Goal: Information Seeking & Learning: Learn about a topic

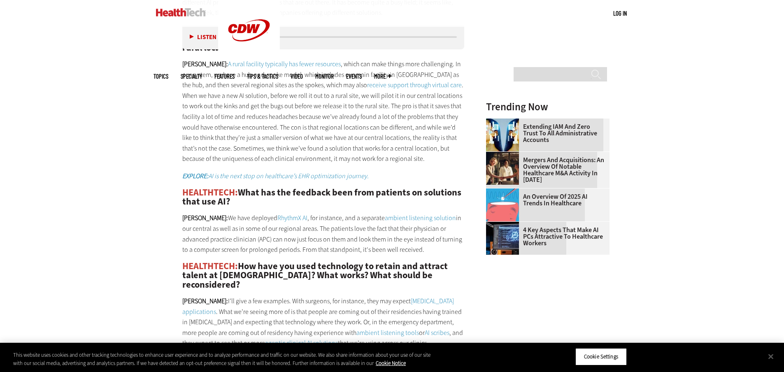
scroll to position [1029, 0]
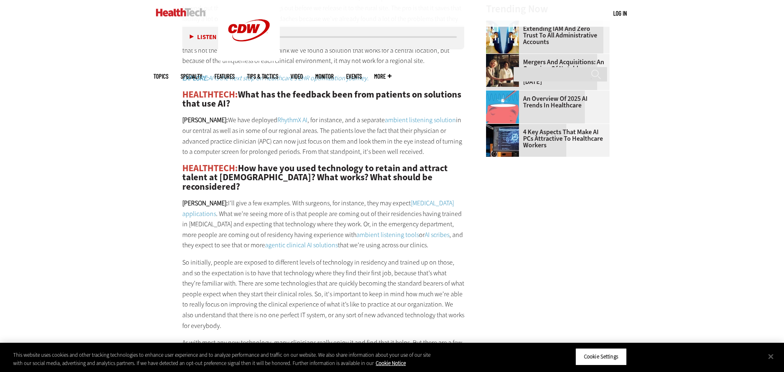
click at [278, 122] on link "RhythmX AI" at bounding box center [293, 120] width 30 height 9
click at [385, 120] on link "ambient listening solution" at bounding box center [420, 120] width 71 height 9
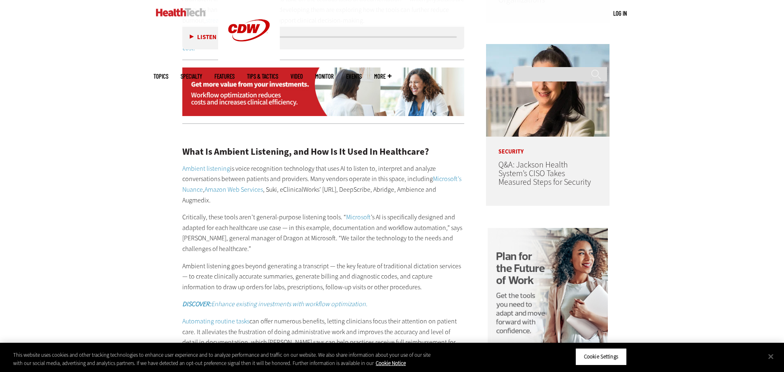
scroll to position [700, 0]
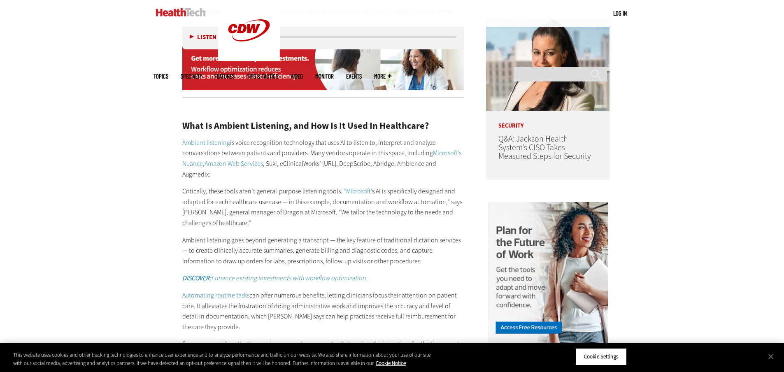
drag, startPoint x: 429, startPoint y: 142, endPoint x: 433, endPoint y: 161, distance: 19.1
click at [433, 161] on p "Ambient listening is voice recognition technology that uses AI to listen to, in…" at bounding box center [323, 159] width 282 height 42
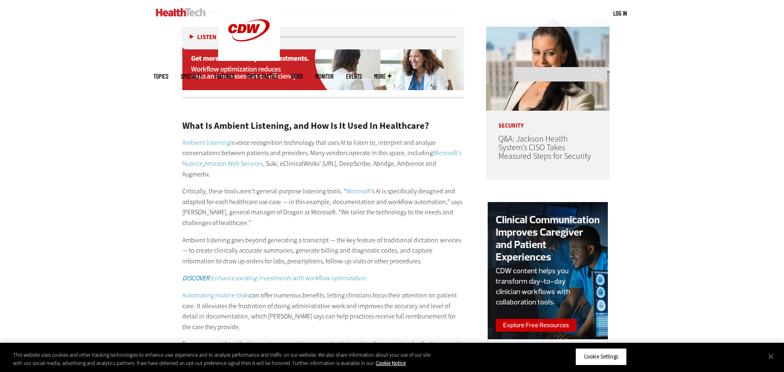
copy p "Microsoft’s Nuance , Amazon Web Services , Suki, eClinicalWorks’ Sunoh.ai, Deep…"
